Goal: Task Accomplishment & Management: Complete application form

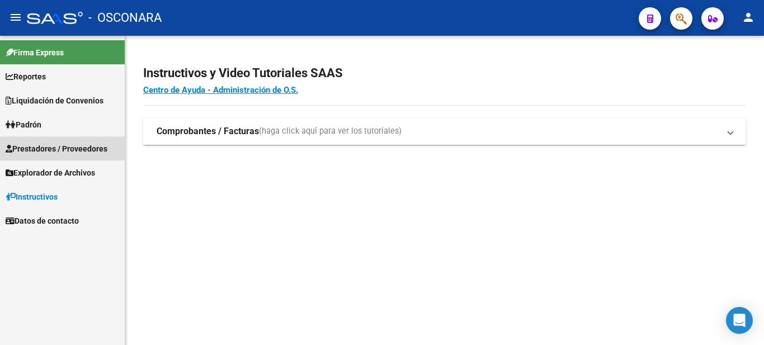
click at [54, 143] on span "Prestadores / Proveedores" at bounding box center [57, 149] width 102 height 12
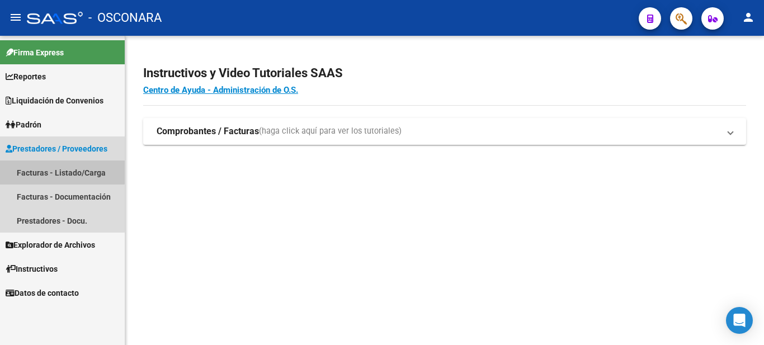
click at [54, 166] on link "Facturas - Listado/Carga" at bounding box center [62, 172] width 125 height 24
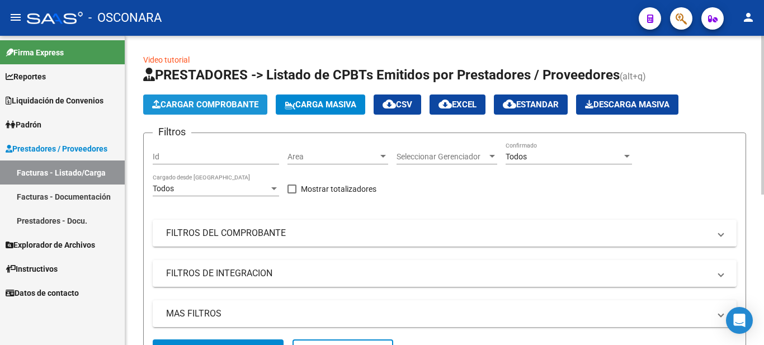
click at [218, 106] on span "Cargar Comprobante" at bounding box center [205, 105] width 106 height 10
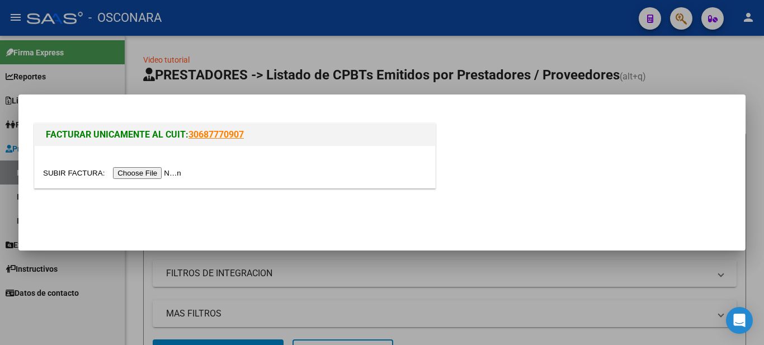
click at [125, 172] on input "file" at bounding box center [113, 173] width 141 height 12
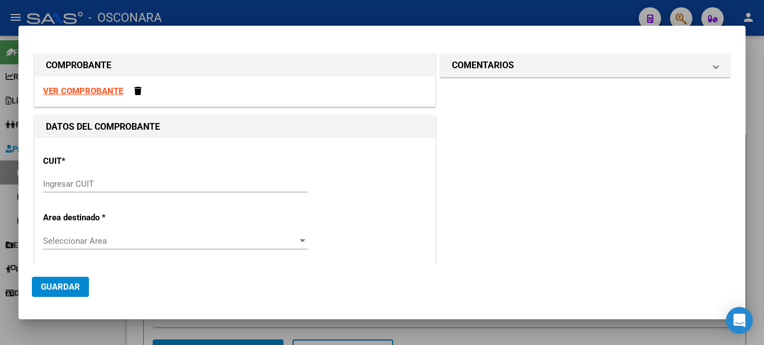
click at [66, 189] on div "Ingresar CUIT" at bounding box center [175, 184] width 264 height 17
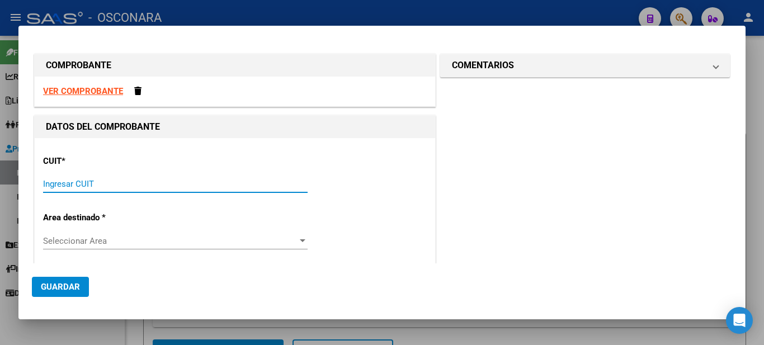
click at [67, 179] on input "Ingresar CUIT" at bounding box center [175, 184] width 264 height 10
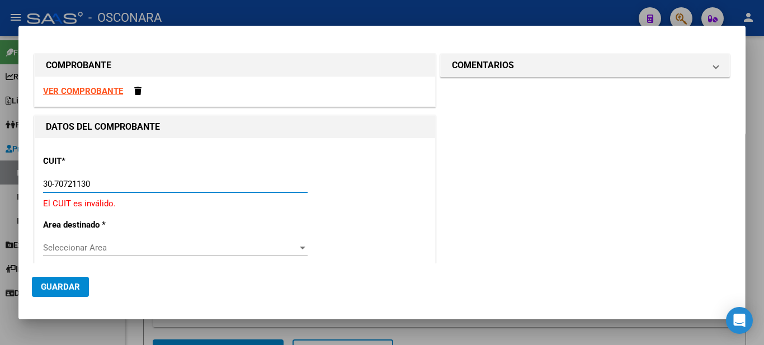
type input "30-70721130-6"
type input "2"
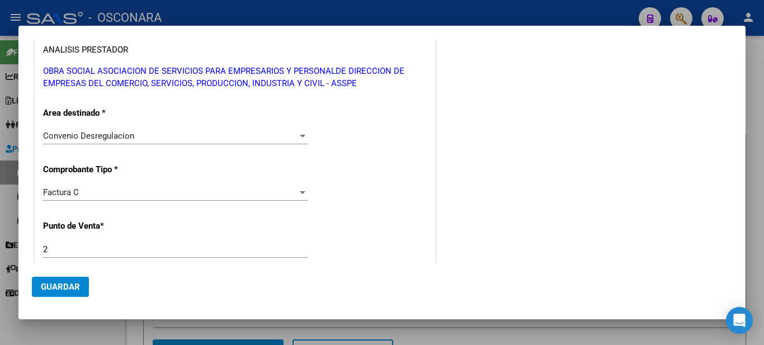
scroll to position [280, 0]
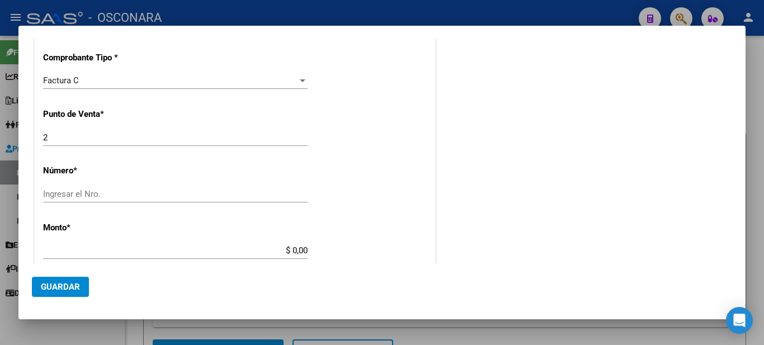
type input "30-70721130-6"
click at [113, 192] on input "Ingresar el Nro." at bounding box center [175, 194] width 264 height 10
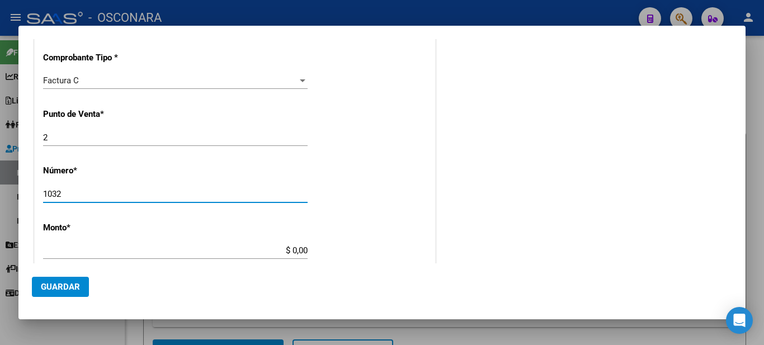
type input "1032"
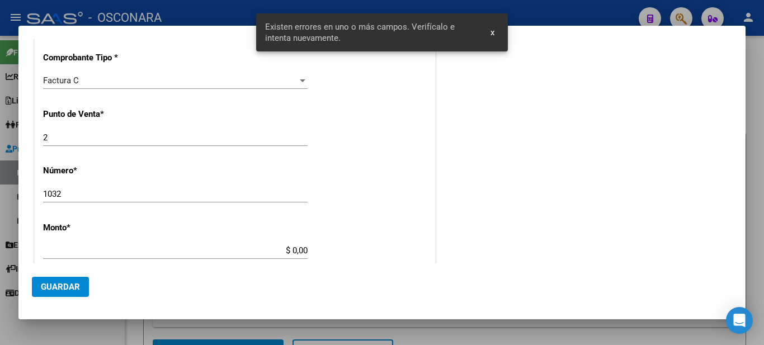
scroll to position [373, 0]
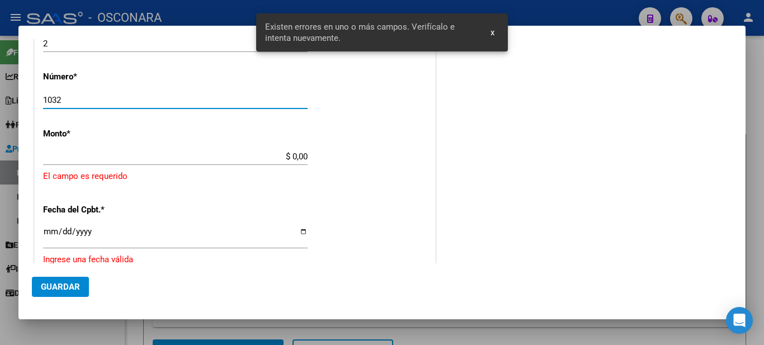
click at [111, 152] on input "$ 0,00" at bounding box center [175, 157] width 264 height 10
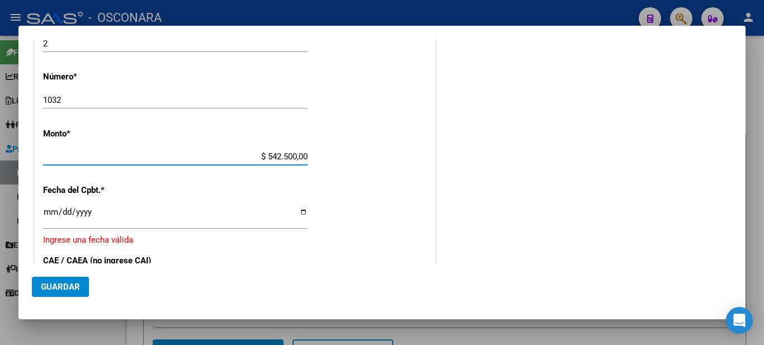
type input "$ 5.425.000,00"
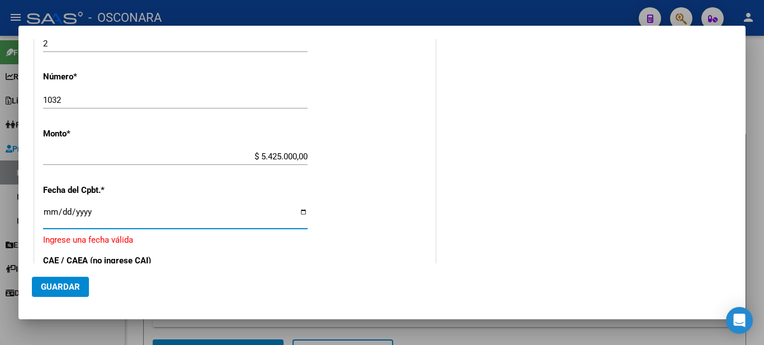
click at [58, 213] on input "Ingresar la fecha" at bounding box center [175, 216] width 264 height 18
click at [53, 212] on input "Ingresar la fecha" at bounding box center [175, 216] width 264 height 18
click at [46, 212] on input "Ingresar la fecha" at bounding box center [175, 216] width 264 height 18
type input "2025-08-14"
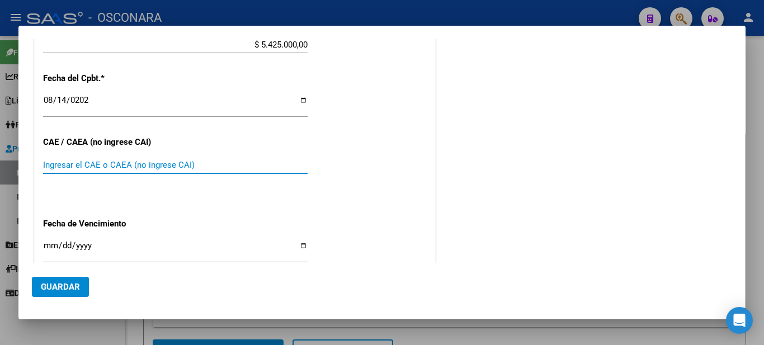
paste input "75336111773572"
type input "75336111773572"
click at [53, 253] on input "Ingresar la fecha" at bounding box center [175, 250] width 264 height 18
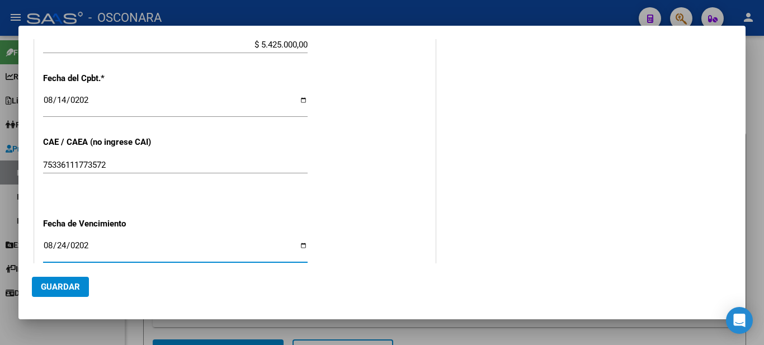
type input "2025-08-24"
click at [55, 296] on button "Guardar" at bounding box center [60, 287] width 57 height 20
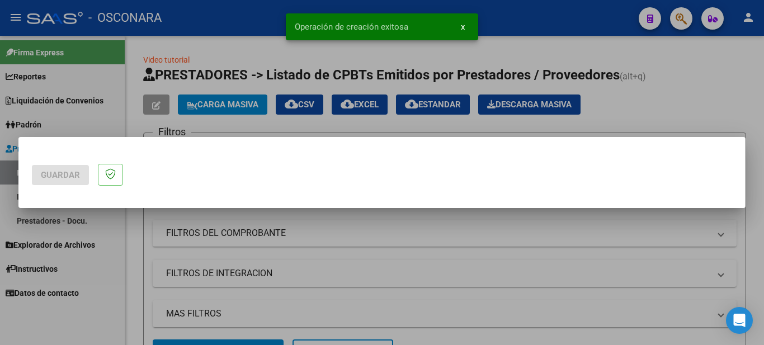
scroll to position [0, 0]
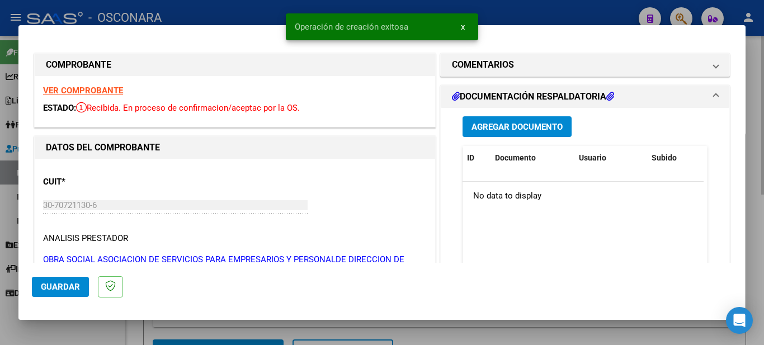
click at [751, 117] on div at bounding box center [382, 172] width 764 height 345
type input "$ 0,00"
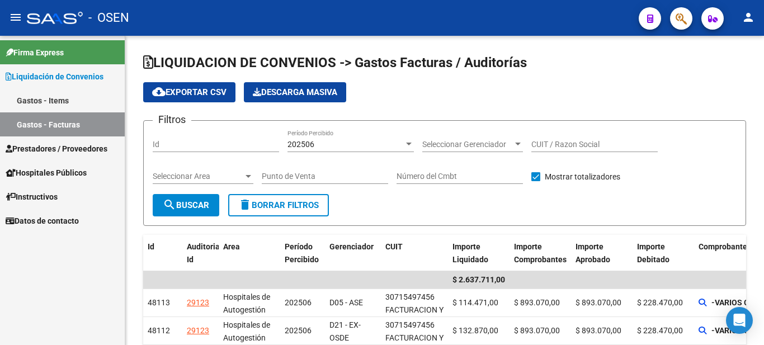
click at [35, 145] on span "Prestadores / Proveedores" at bounding box center [57, 149] width 102 height 12
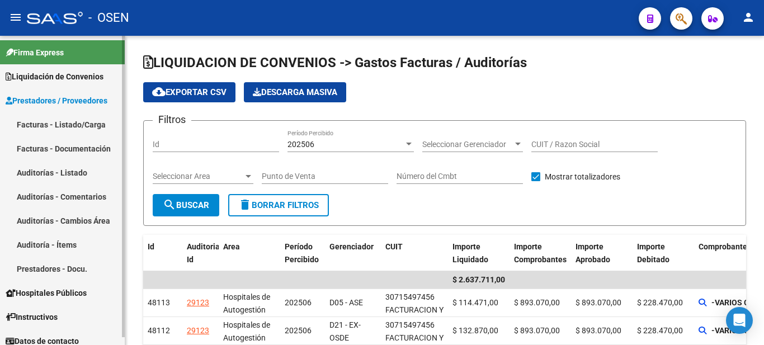
click at [59, 121] on link "Facturas - Listado/Carga" at bounding box center [62, 124] width 125 height 24
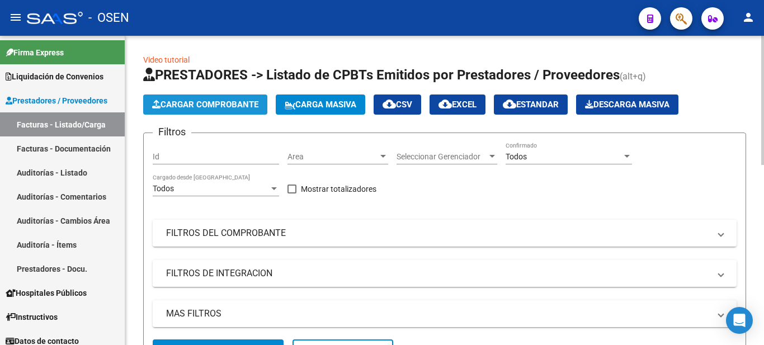
click at [195, 110] on button "Cargar Comprobante" at bounding box center [205, 104] width 124 height 20
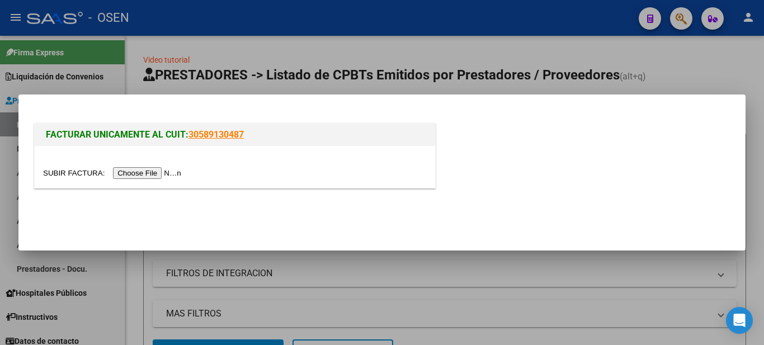
click at [155, 172] on input "file" at bounding box center [113, 173] width 141 height 12
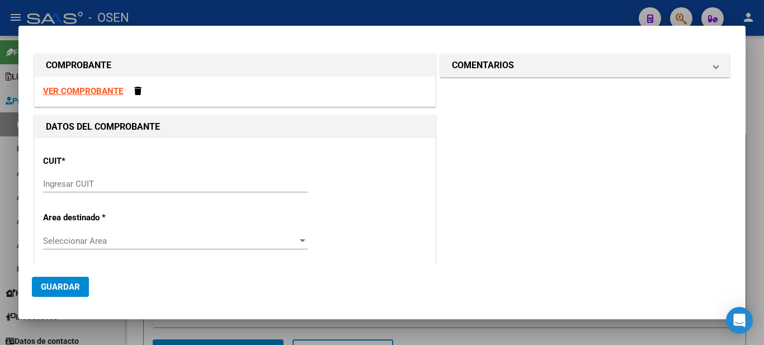
click at [80, 184] on input "Ingresar CUIT" at bounding box center [175, 184] width 264 height 10
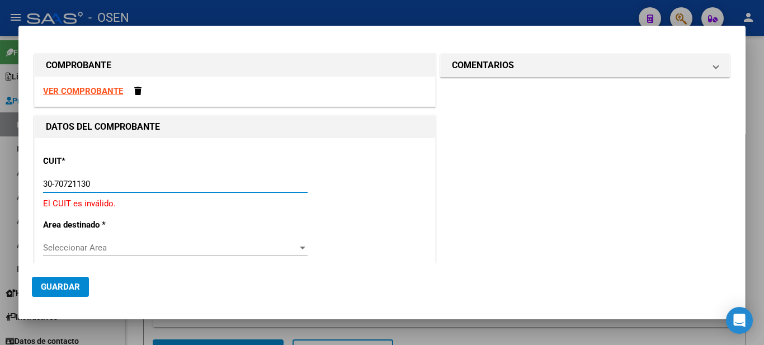
type input "30-70721130-6"
type input "2"
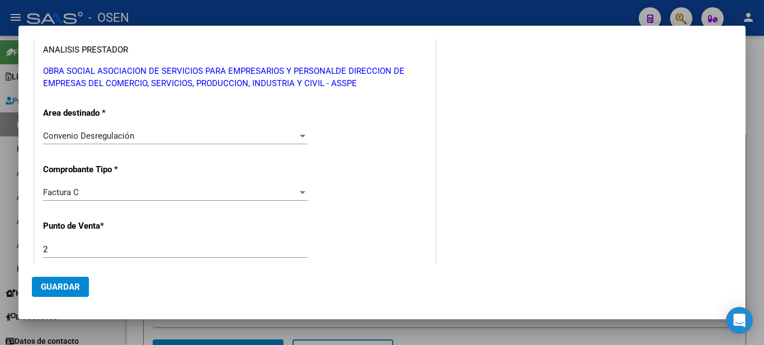
scroll to position [280, 0]
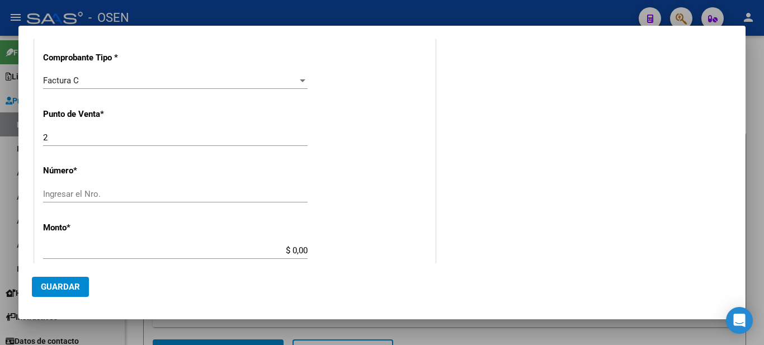
type input "30-70721130-6"
click at [126, 192] on input "Ingresar el Nro." at bounding box center [175, 194] width 264 height 10
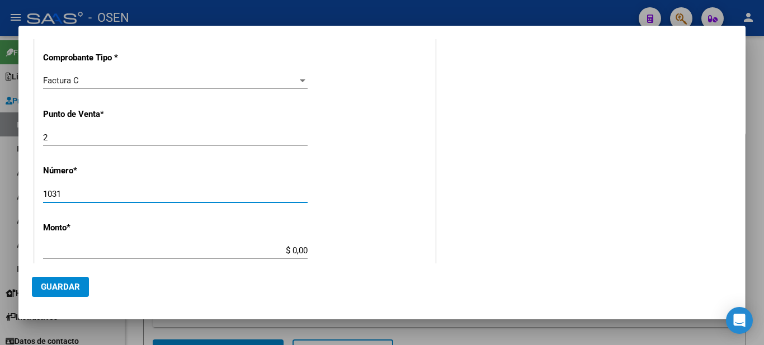
type input "1031"
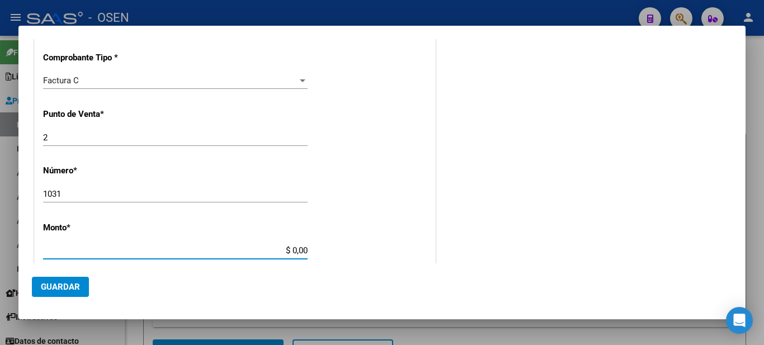
type input "$ 10.325.000,00"
type input "2025-08-14"
type input "75336109905813"
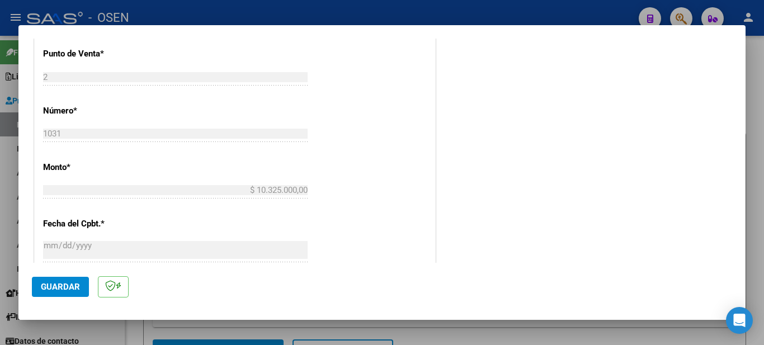
scroll to position [0, 0]
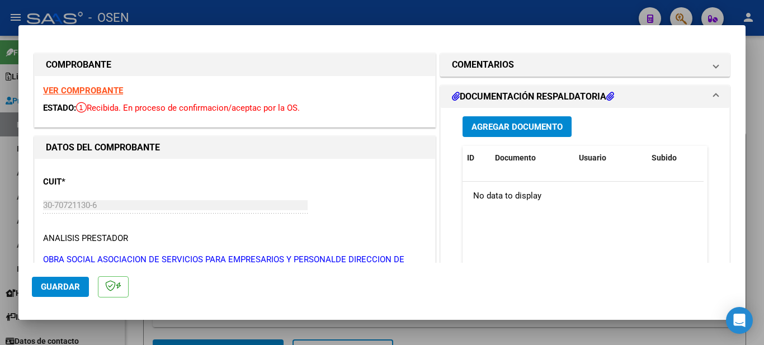
click at [63, 287] on span "Guardar" at bounding box center [60, 287] width 39 height 10
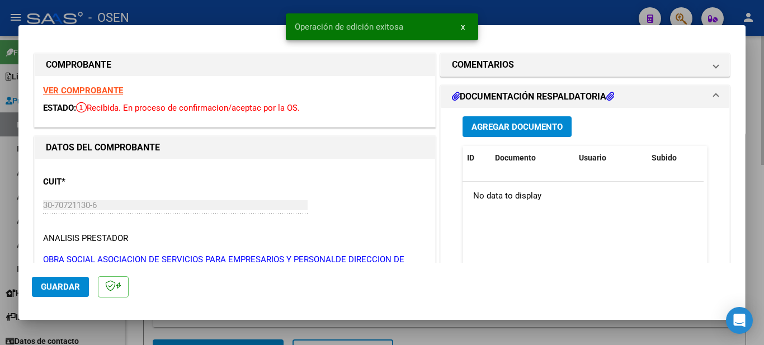
click at [763, 67] on div at bounding box center [382, 172] width 764 height 345
type input "$ 0,00"
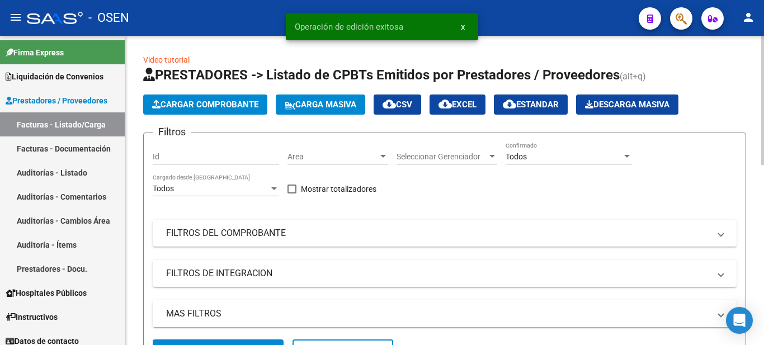
scroll to position [224, 0]
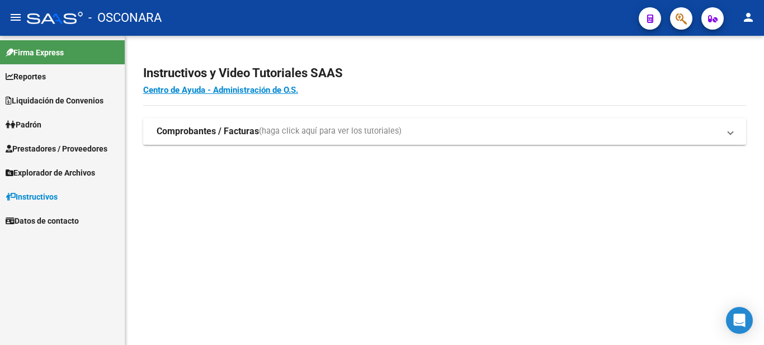
click at [22, 126] on span "Padrón" at bounding box center [24, 125] width 36 height 12
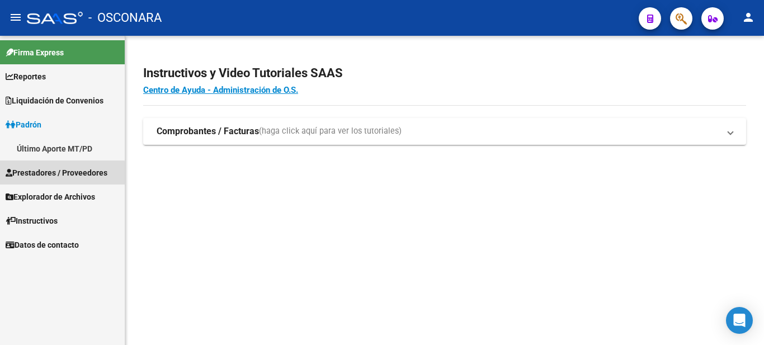
click at [46, 174] on span "Prestadores / Proveedores" at bounding box center [57, 173] width 102 height 12
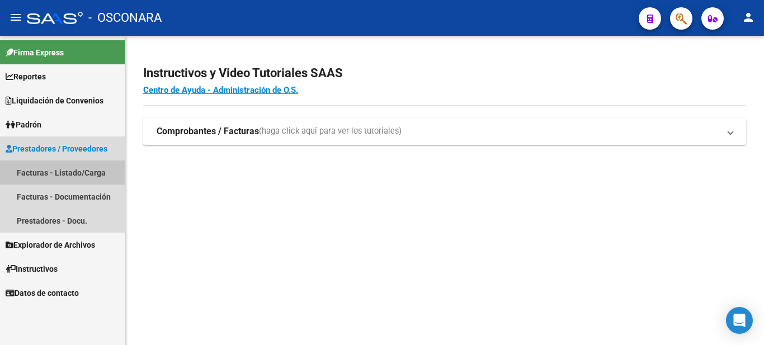
click at [68, 172] on link "Facturas - Listado/Carga" at bounding box center [62, 172] width 125 height 24
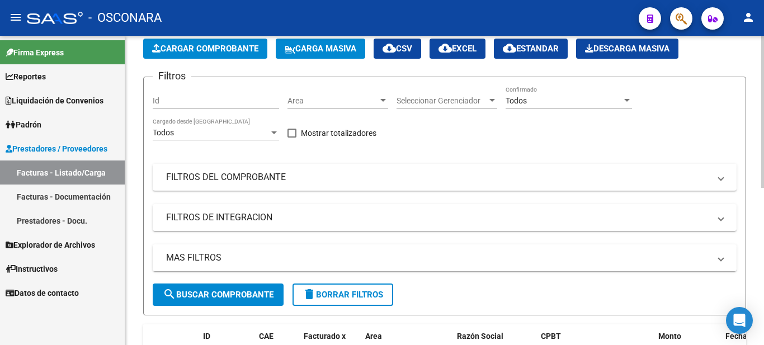
scroll to position [224, 0]
